Goal: Task Accomplishment & Management: Use online tool/utility

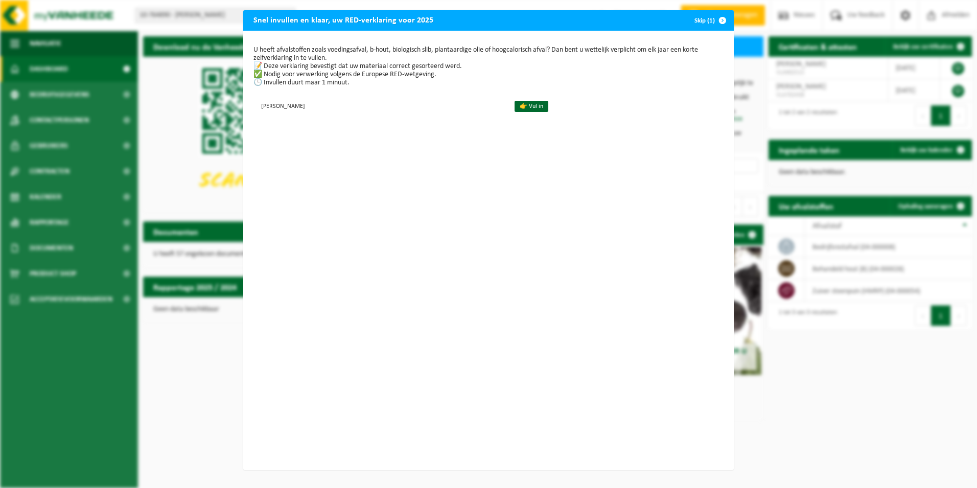
click at [718, 20] on span "button" at bounding box center [723, 20] width 20 height 20
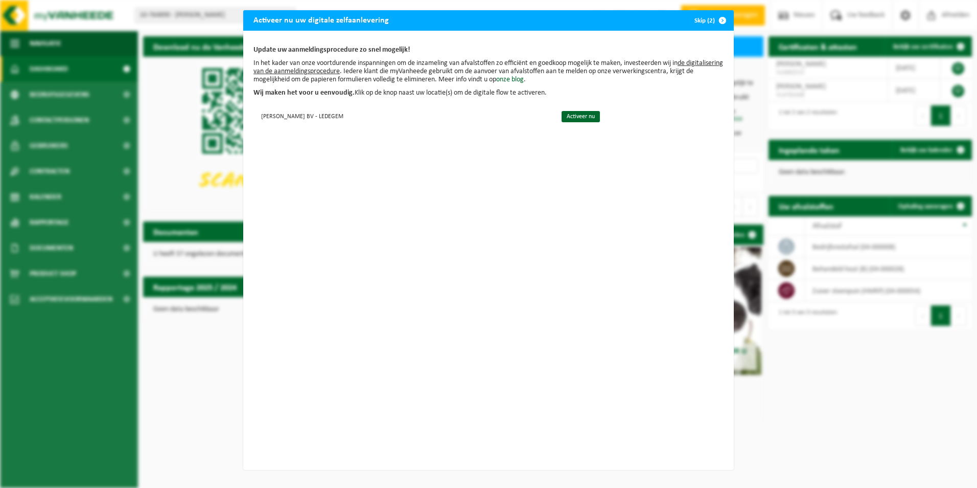
click at [697, 21] on button "Skip (2)" at bounding box center [710, 20] width 47 height 20
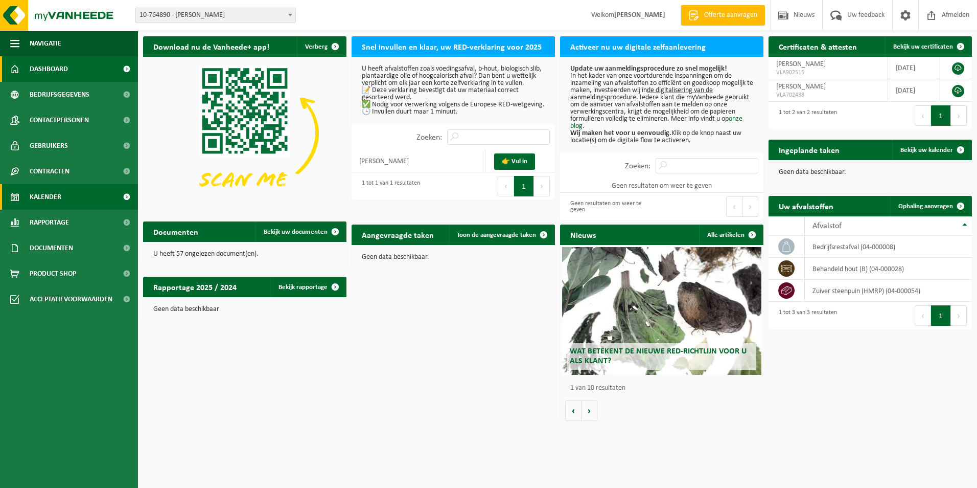
click at [62, 191] on link "Kalender" at bounding box center [69, 197] width 138 height 26
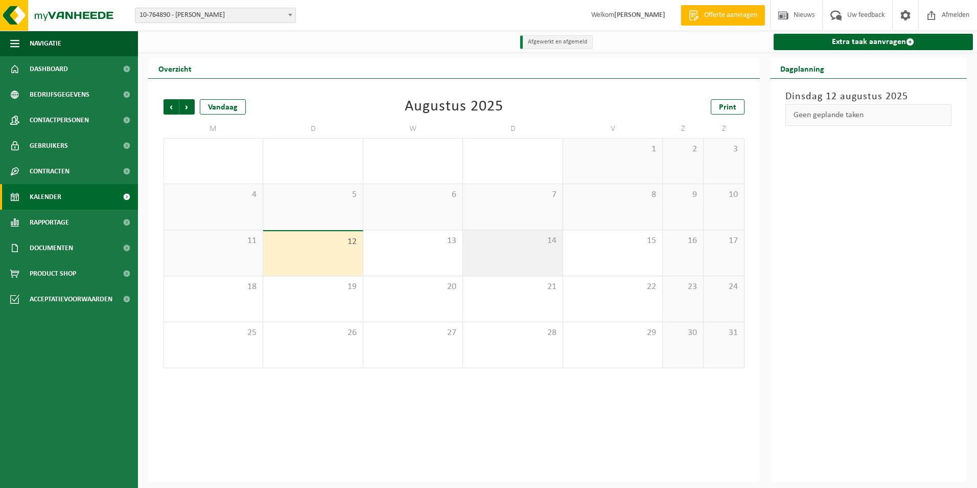
click at [488, 244] on span "14" at bounding box center [512, 240] width 89 height 11
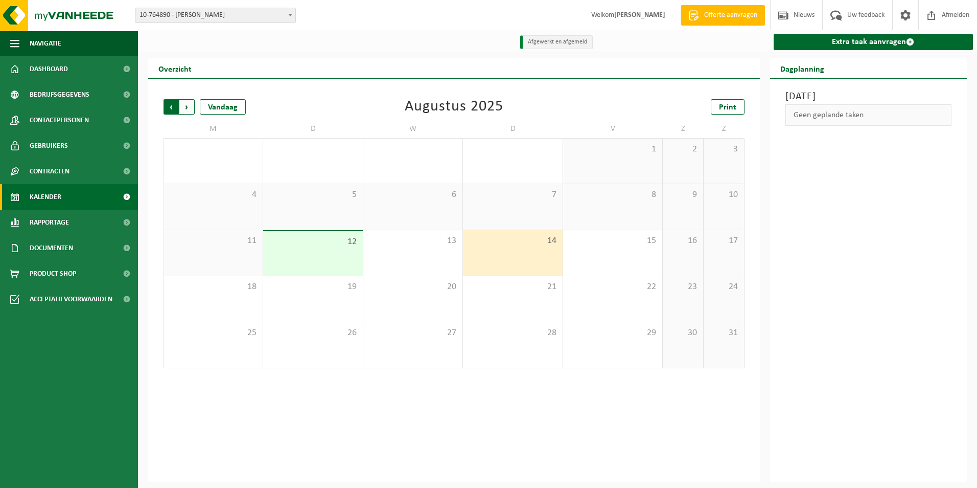
click at [185, 106] on span "Volgende" at bounding box center [186, 106] width 15 height 15
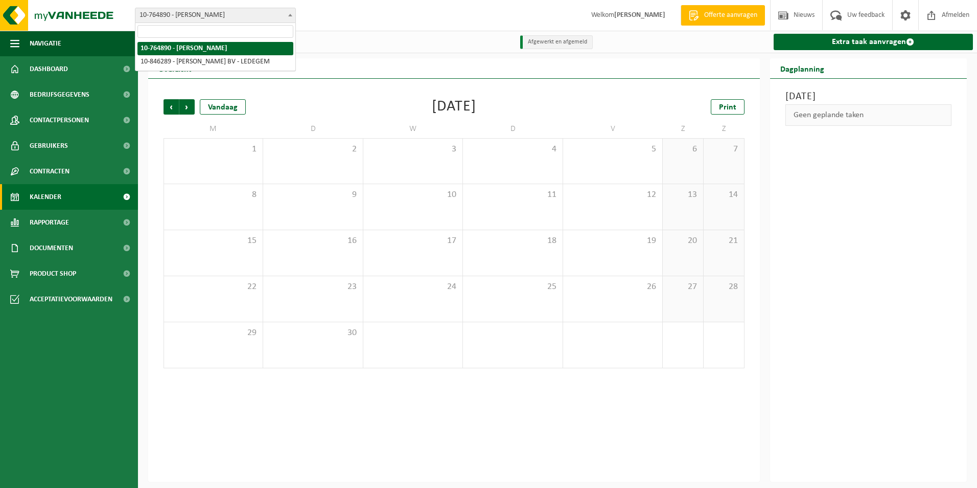
click at [290, 17] on span at bounding box center [290, 14] width 10 height 13
select select "94585"
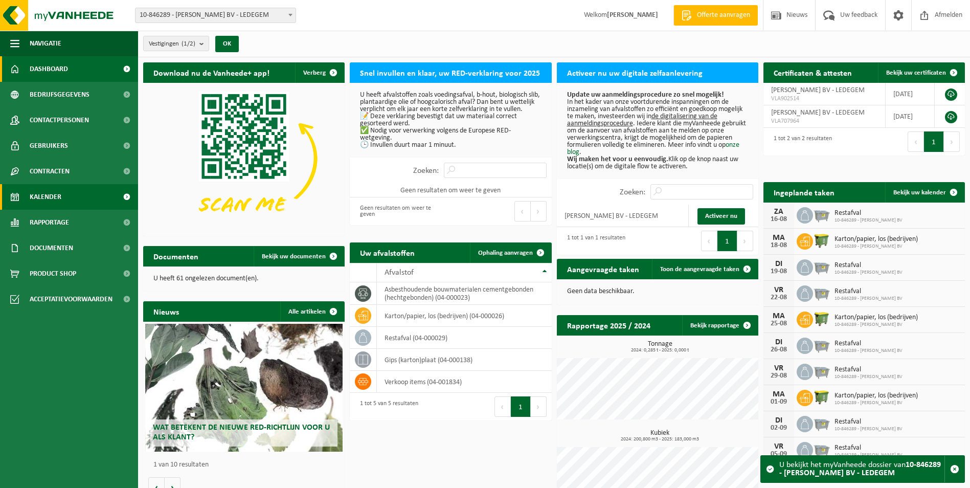
click at [59, 195] on span "Kalender" at bounding box center [46, 197] width 32 height 26
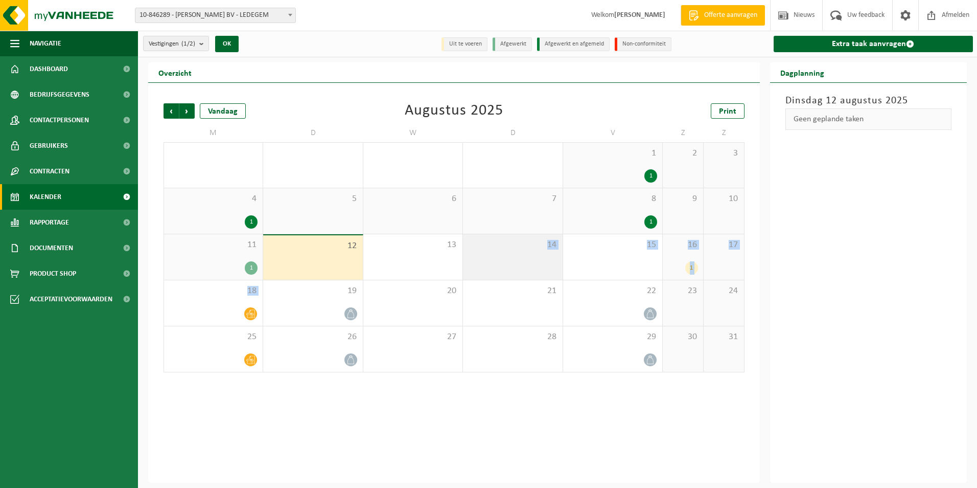
drag, startPoint x: 221, startPoint y: 306, endPoint x: 513, endPoint y: 258, distance: 295.9
click at [513, 258] on tbody "28 1 29 30 31 1 1 2 3 4 1 5 6 7 8 1 9 10 11 1 12 13 14 15 16 1 17 18 19 20 21 2…" at bounding box center [454, 257] width 581 height 230
drag, startPoint x: 513, startPoint y: 258, endPoint x: 486, endPoint y: 260, distance: 27.2
click at [513, 258] on div "14" at bounding box center [512, 257] width 99 height 46
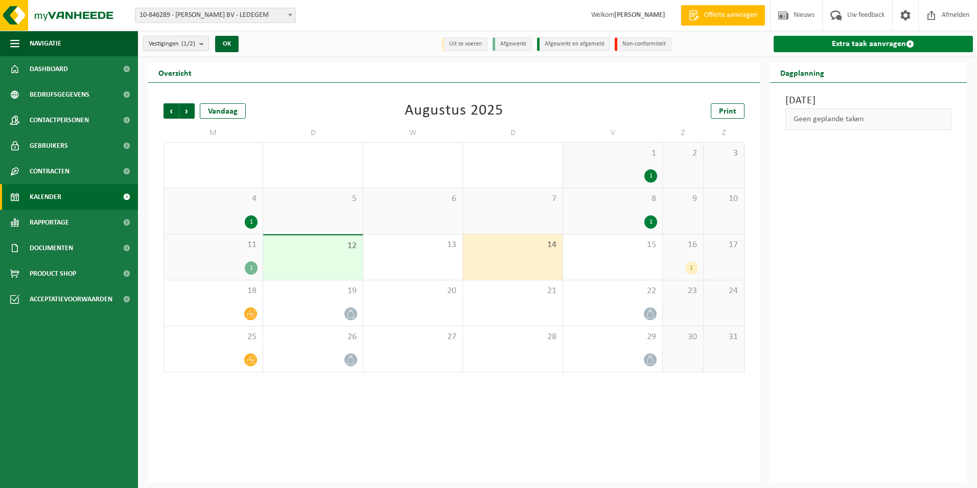
click at [869, 41] on link "Extra taak aanvragen" at bounding box center [874, 44] width 200 height 16
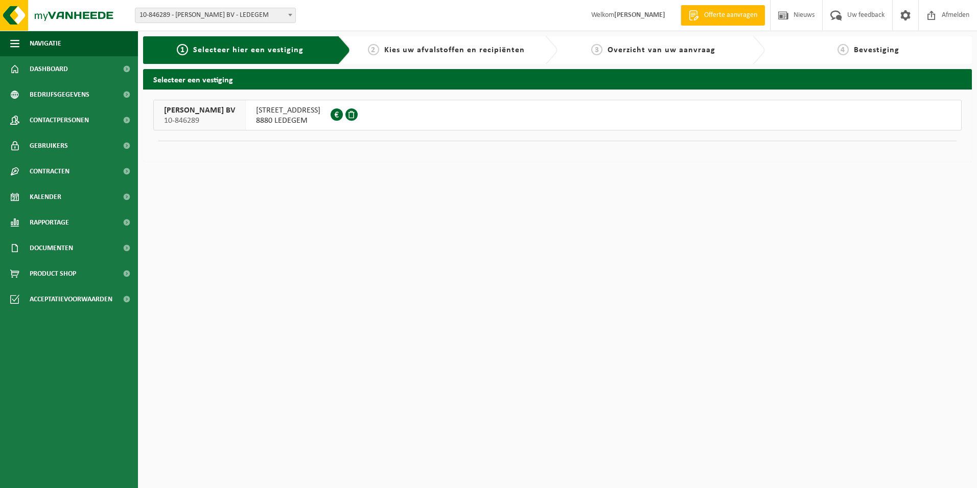
click at [214, 114] on span "[PERSON_NAME] BV" at bounding box center [199, 110] width 71 height 10
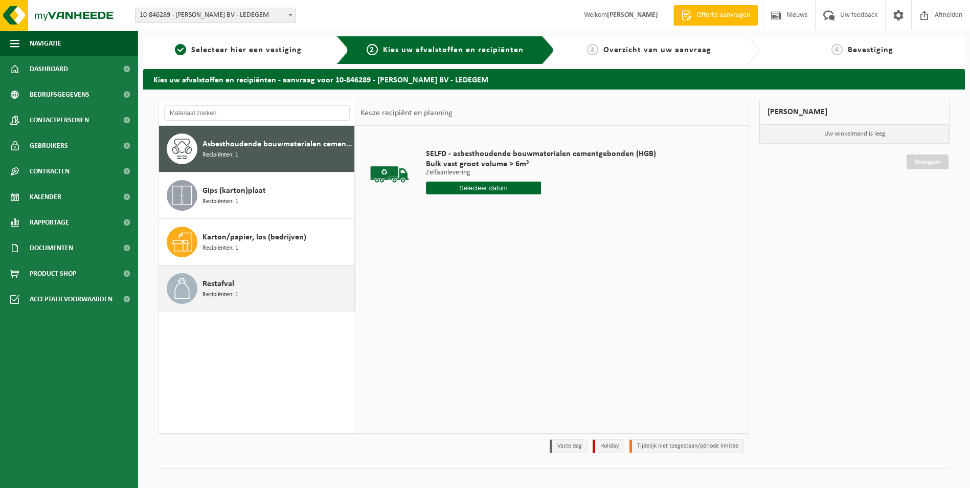
click at [233, 286] on span "Restafval" at bounding box center [218, 284] width 32 height 12
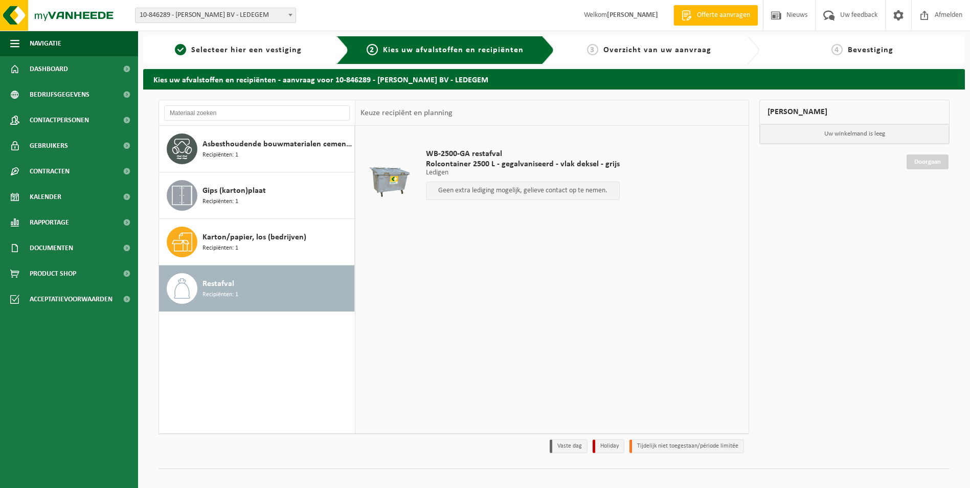
click at [462, 190] on p "Geen extra lediging mogelijk, gelieve contact op te nemen." at bounding box center [522, 190] width 183 height 7
drag, startPoint x: 516, startPoint y: 191, endPoint x: 495, endPoint y: 191, distance: 21.0
click at [495, 191] on p "Geen extra lediging mogelijk, gelieve contact op te nemen." at bounding box center [522, 190] width 183 height 7
drag, startPoint x: 465, startPoint y: 186, endPoint x: 541, endPoint y: 187, distance: 76.2
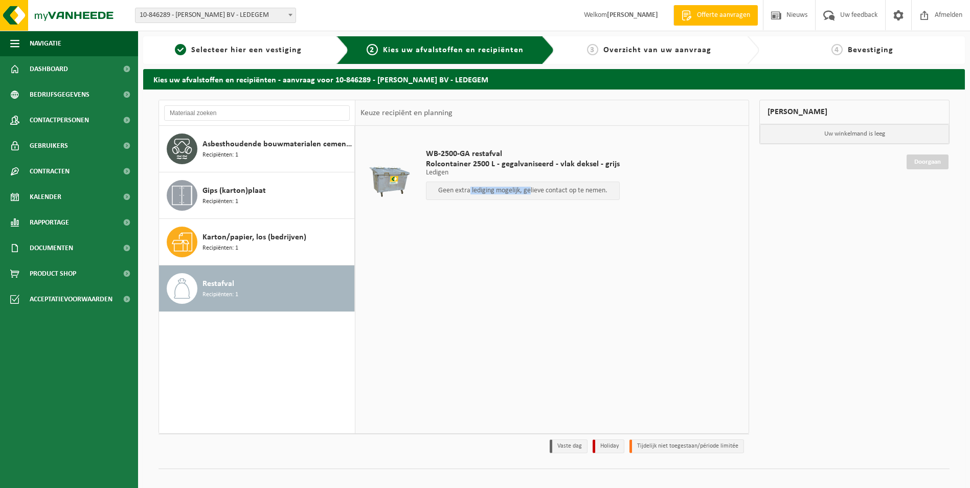
click at [541, 187] on p "Geen extra lediging mogelijk, gelieve contact op te nemen." at bounding box center [522, 190] width 183 height 7
click at [471, 183] on div "Geen extra lediging mogelijk, gelieve contact op te nemen." at bounding box center [523, 190] width 194 height 18
